Goal: Obtain resource: Obtain resource

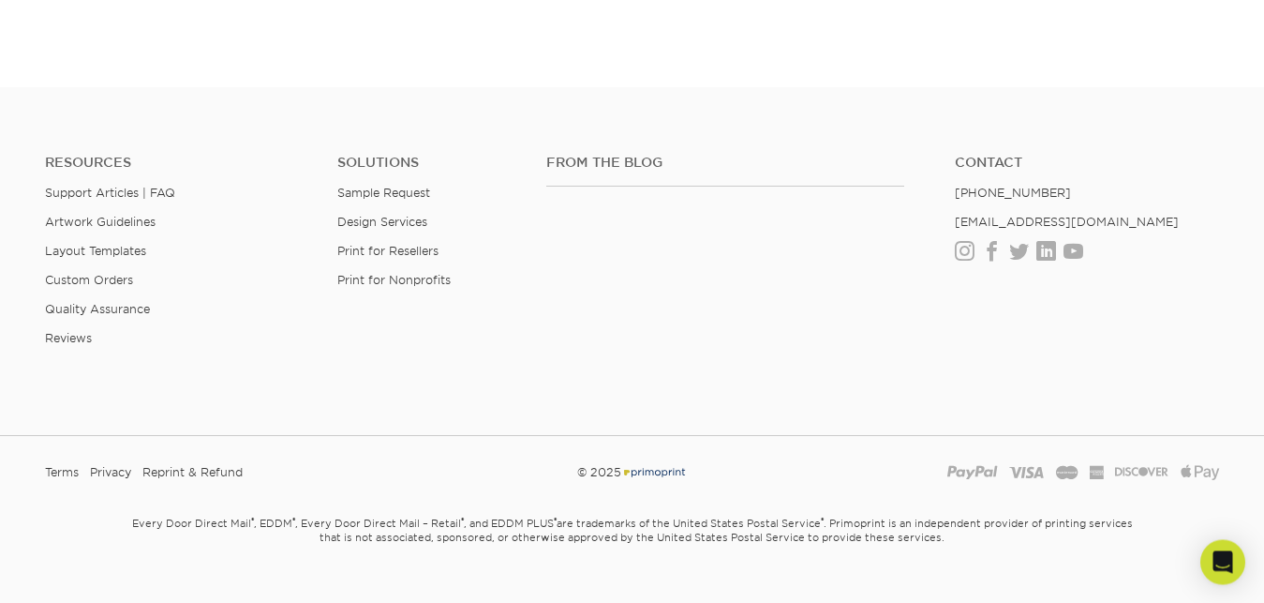
scroll to position [3499, 0]
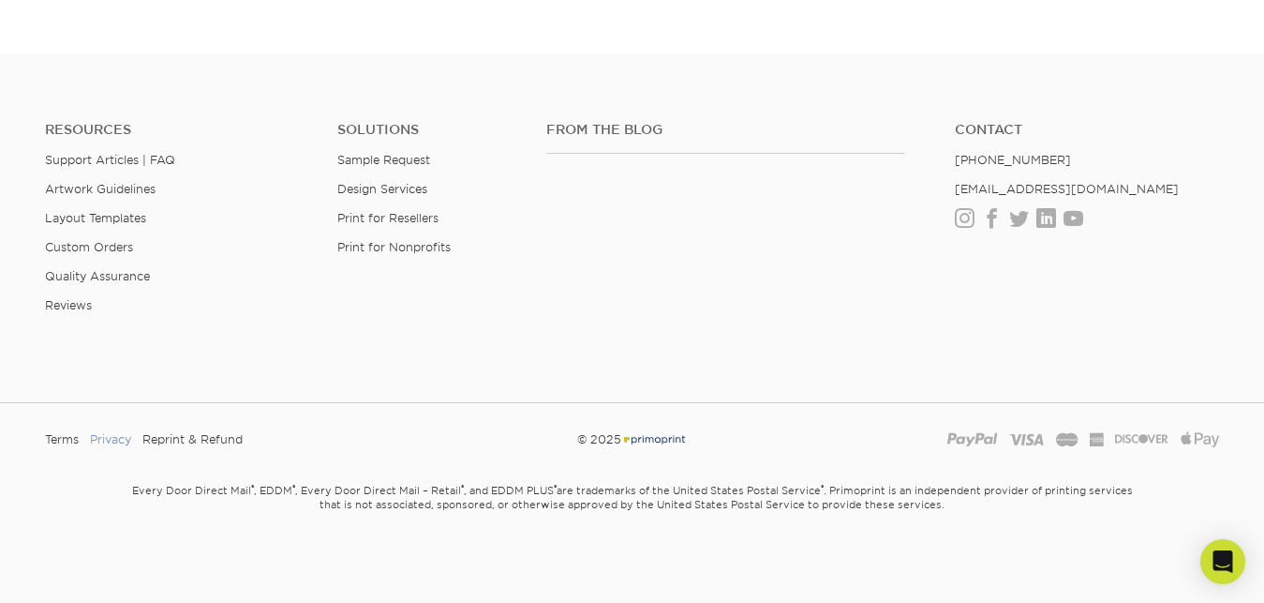
click at [102, 435] on link "Privacy" at bounding box center [110, 439] width 41 height 28
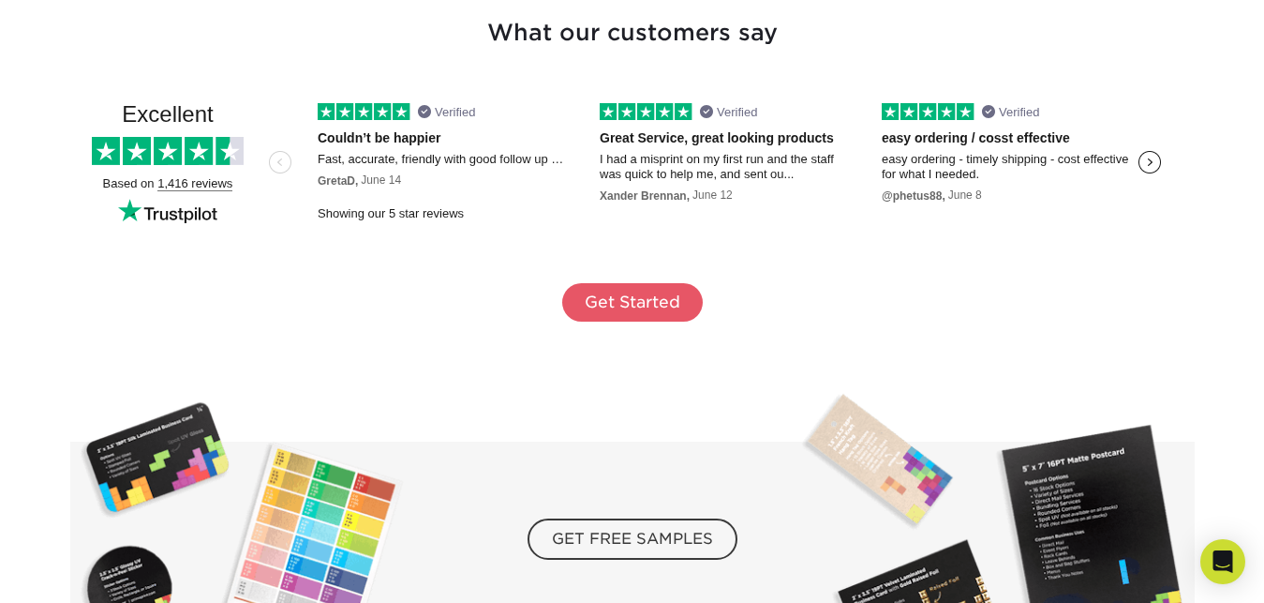
scroll to position [3499, 0]
